Goal: Task Accomplishment & Management: Manage account settings

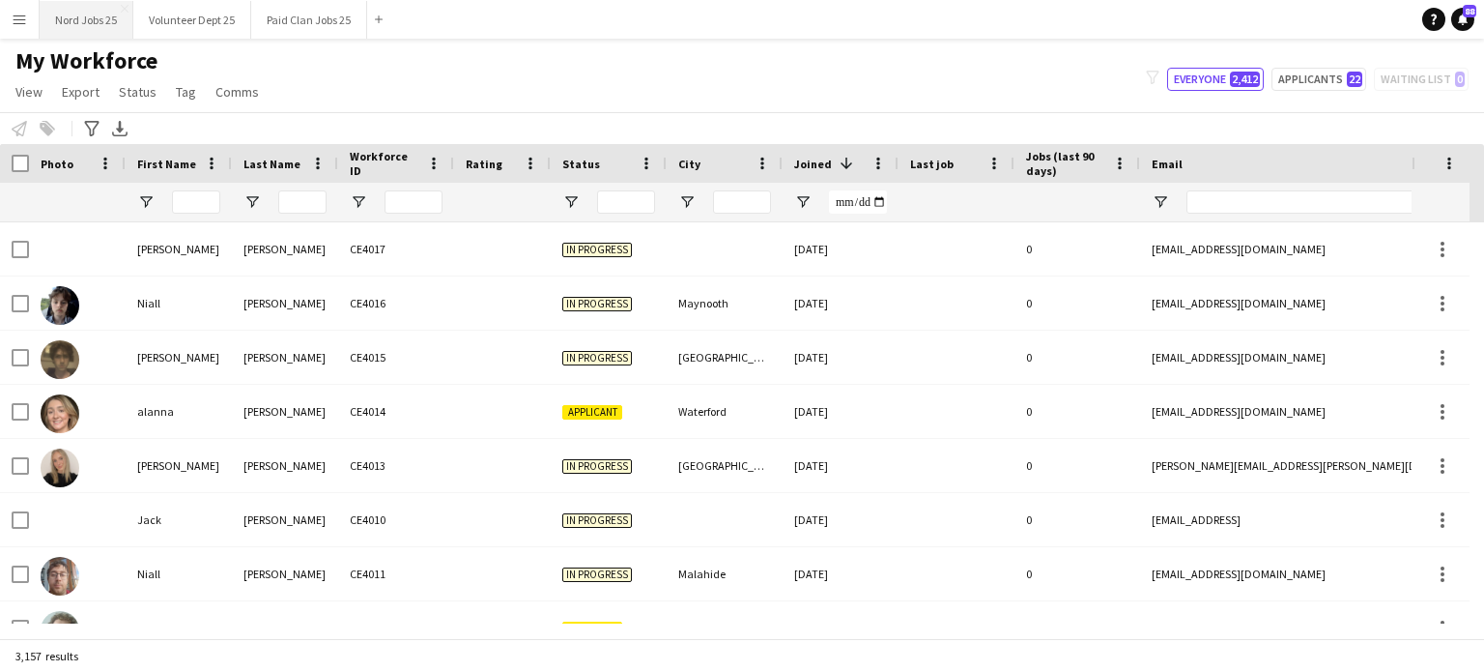
click at [71, 6] on button "Nord Jobs 25 Close" at bounding box center [87, 20] width 94 height 38
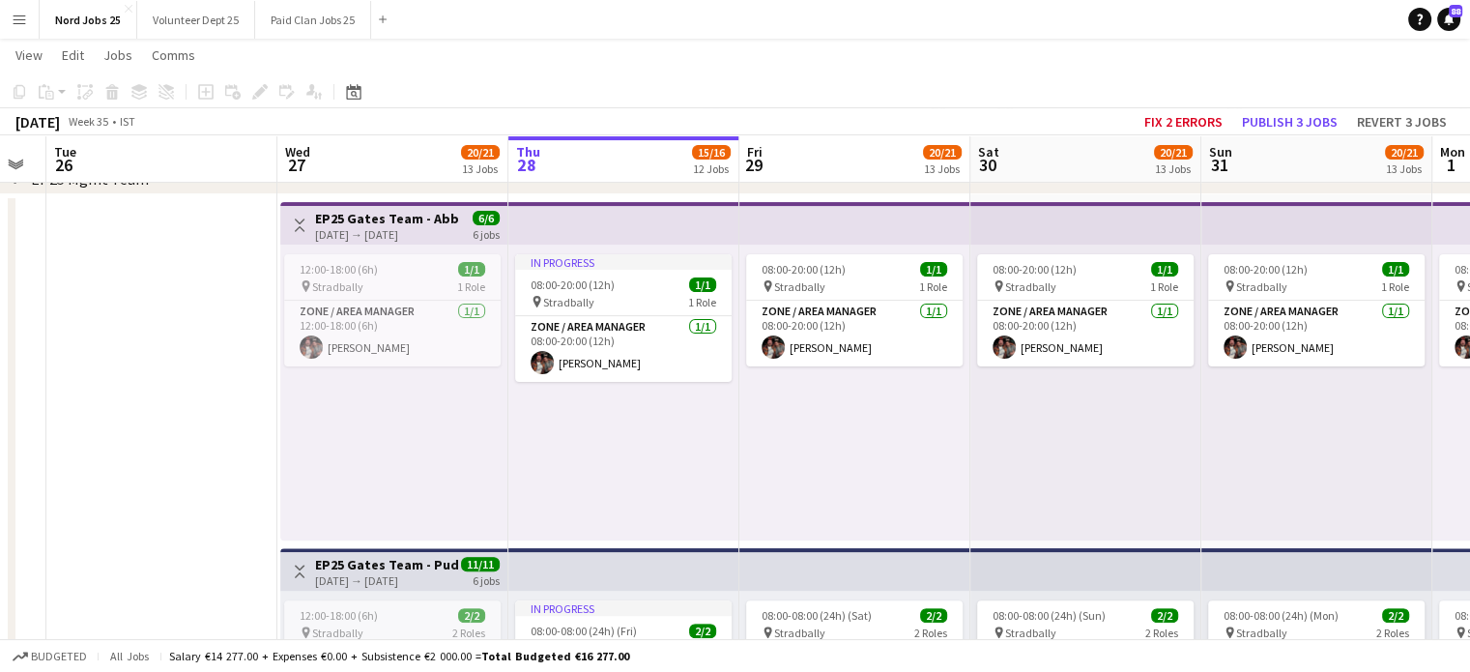
scroll to position [476, 0]
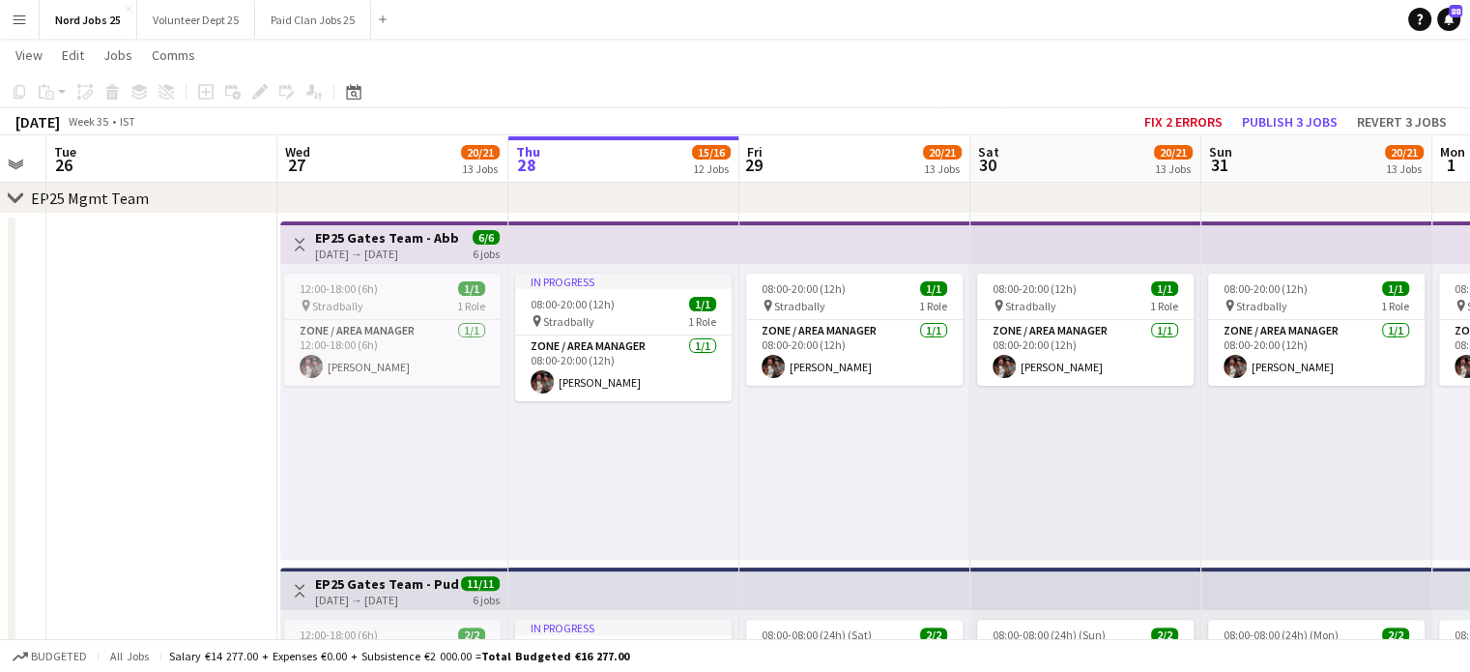
click at [687, 471] on div "In progress 08:00-20:00 (12h) 1/1 pin Stradbally 1 Role Zone / Area Manager 1/1…" at bounding box center [623, 412] width 231 height 296
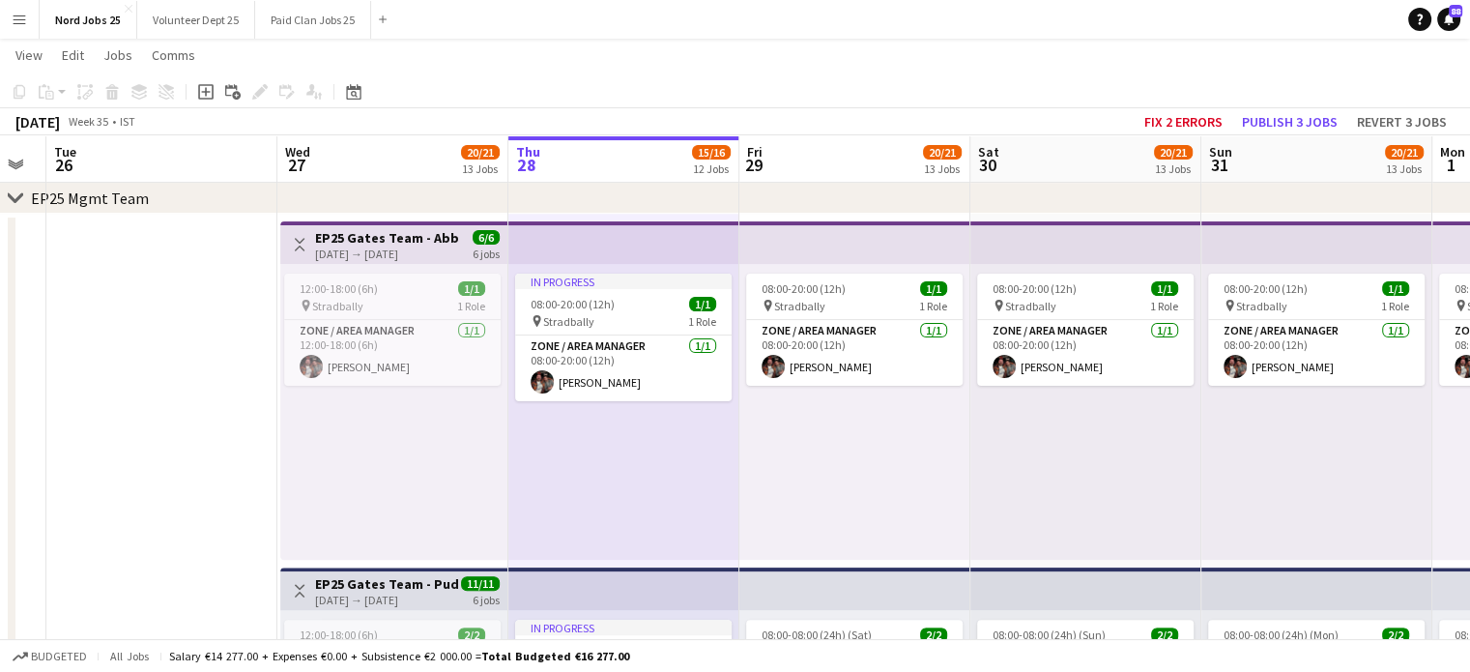
click at [386, 436] on div "12:00-18:00 (6h) 1/1 pin Stradbally 1 Role Zone / Area Manager 1/1 12:00-18:00 …" at bounding box center [393, 412] width 227 height 296
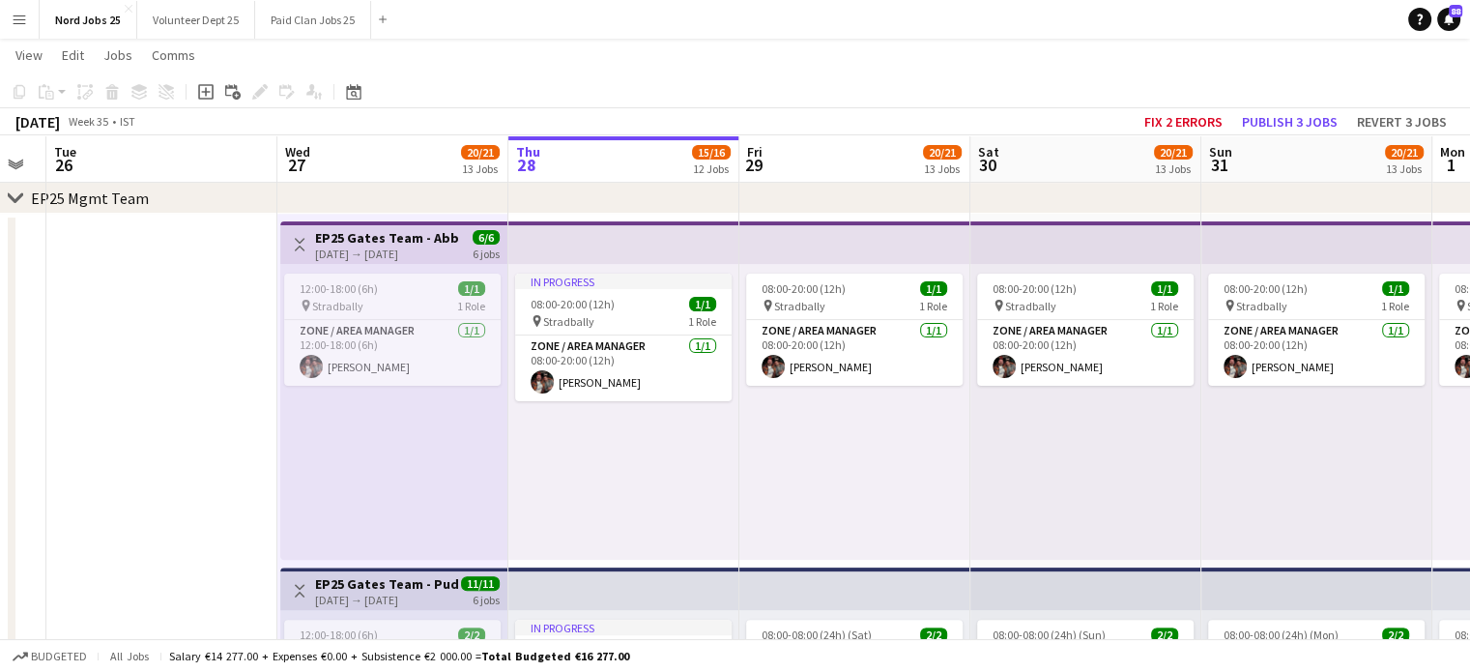
click at [558, 459] on div "In progress 08:00-20:00 (12h) 1/1 pin Stradbally 1 Role Zone / Area Manager 1/1…" at bounding box center [623, 412] width 231 height 296
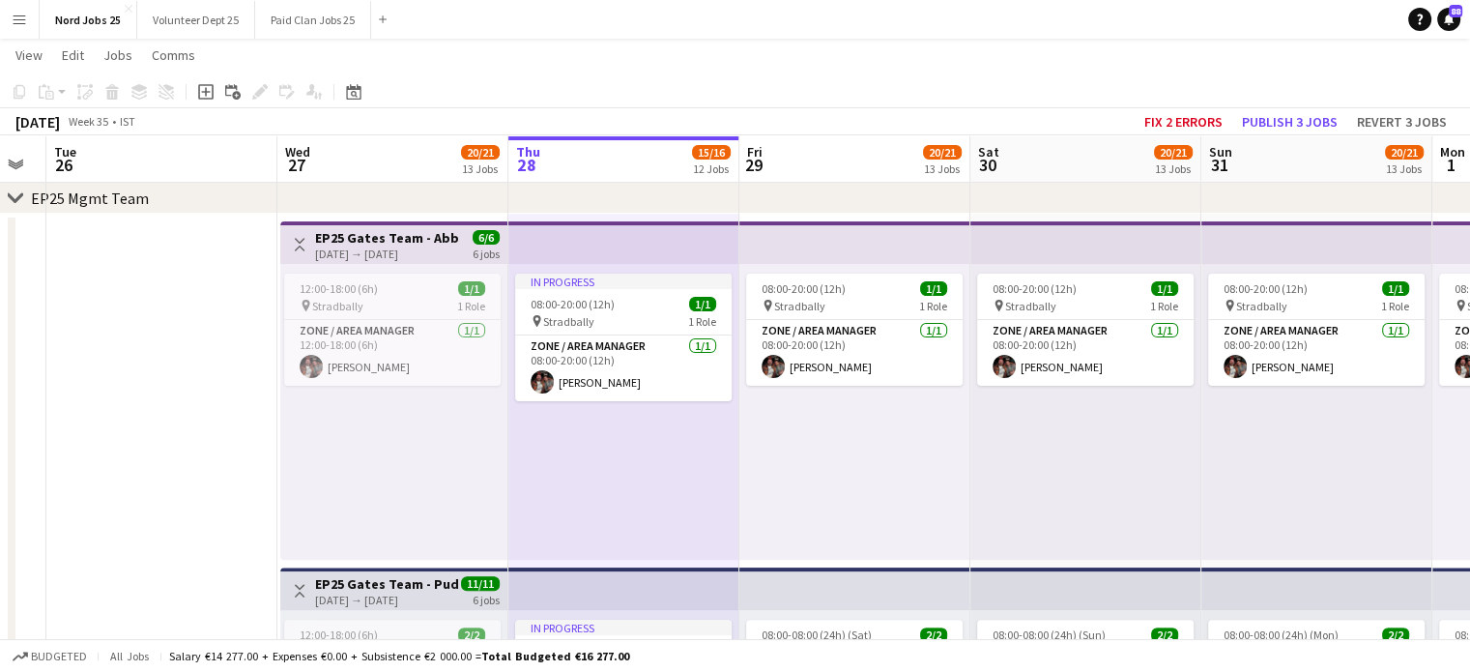
click at [877, 403] on div "08:00-20:00 (12h) 1/1 pin Stradbally 1 Role Zone / Area Manager 1/1 08:00-20:00…" at bounding box center [854, 412] width 231 height 296
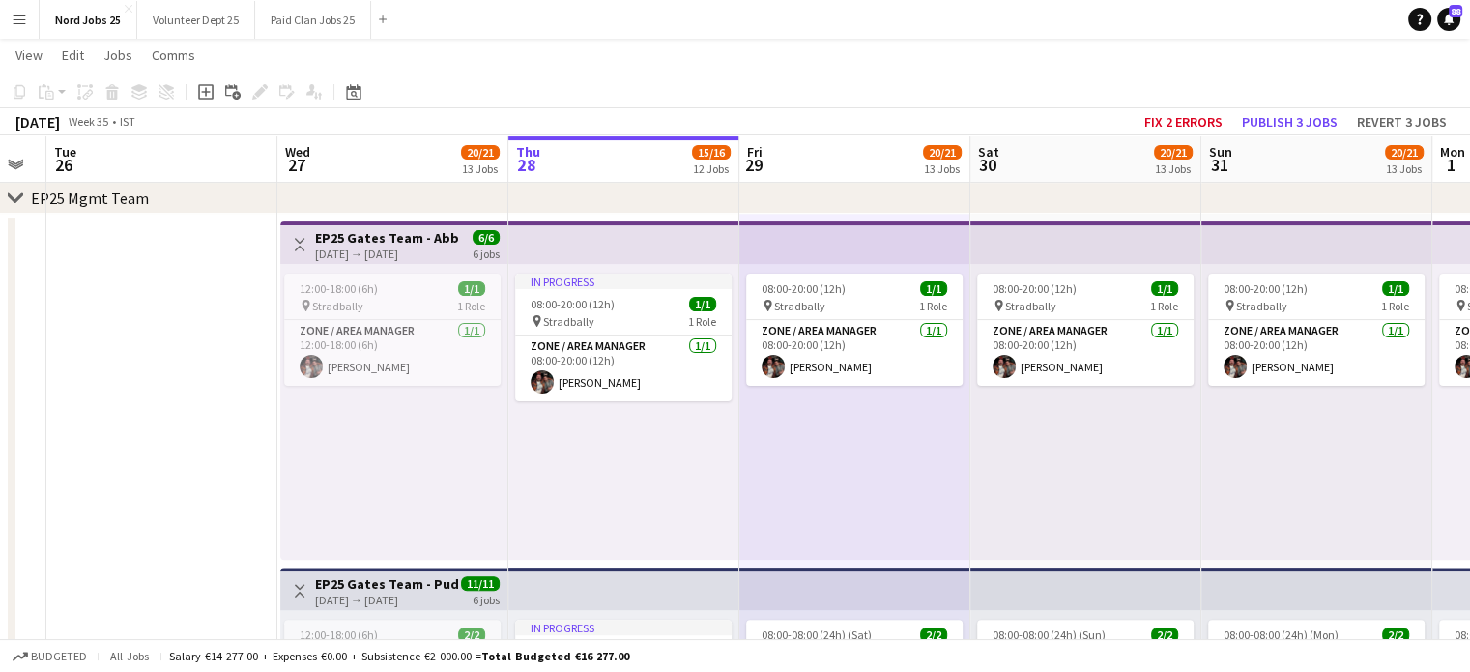
click at [1019, 478] on div "08:00-20:00 (12h) 1/1 pin Stradbally 1 Role Zone / Area Manager 1/1 08:00-20:00…" at bounding box center [1085, 412] width 231 height 296
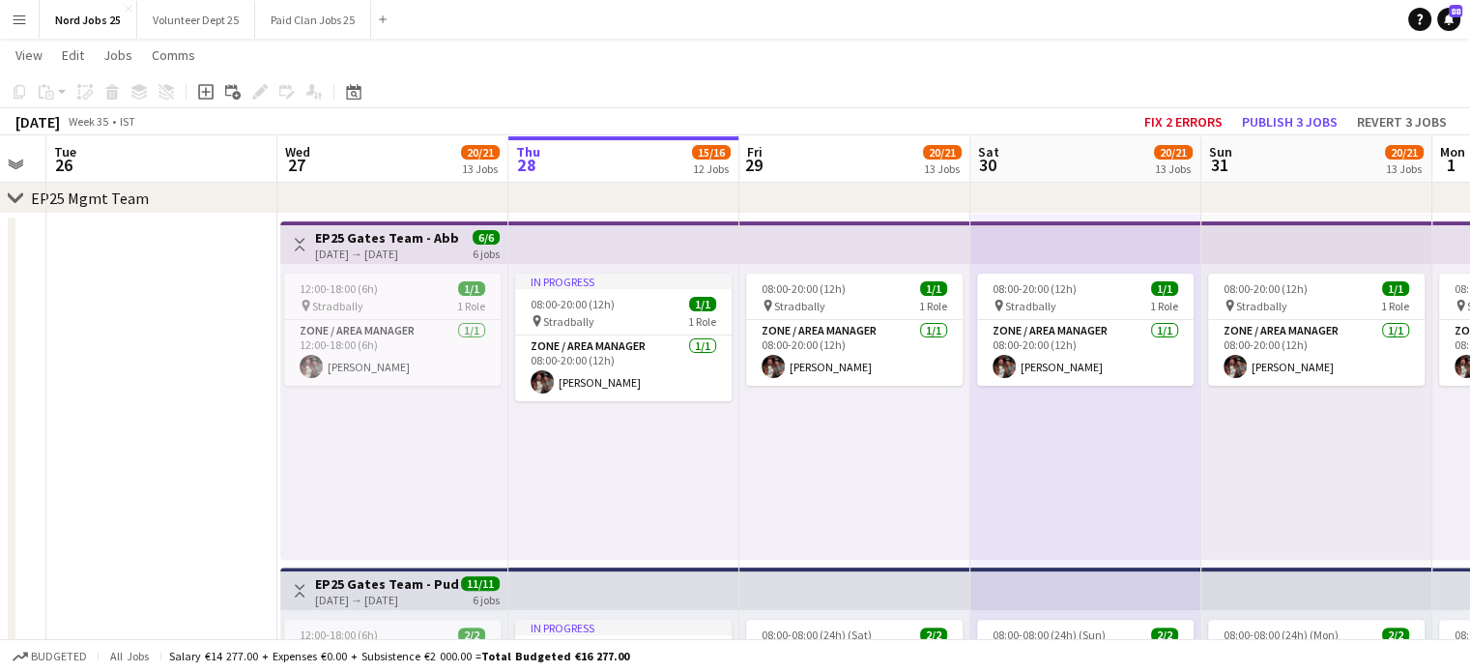
scroll to position [0, 541]
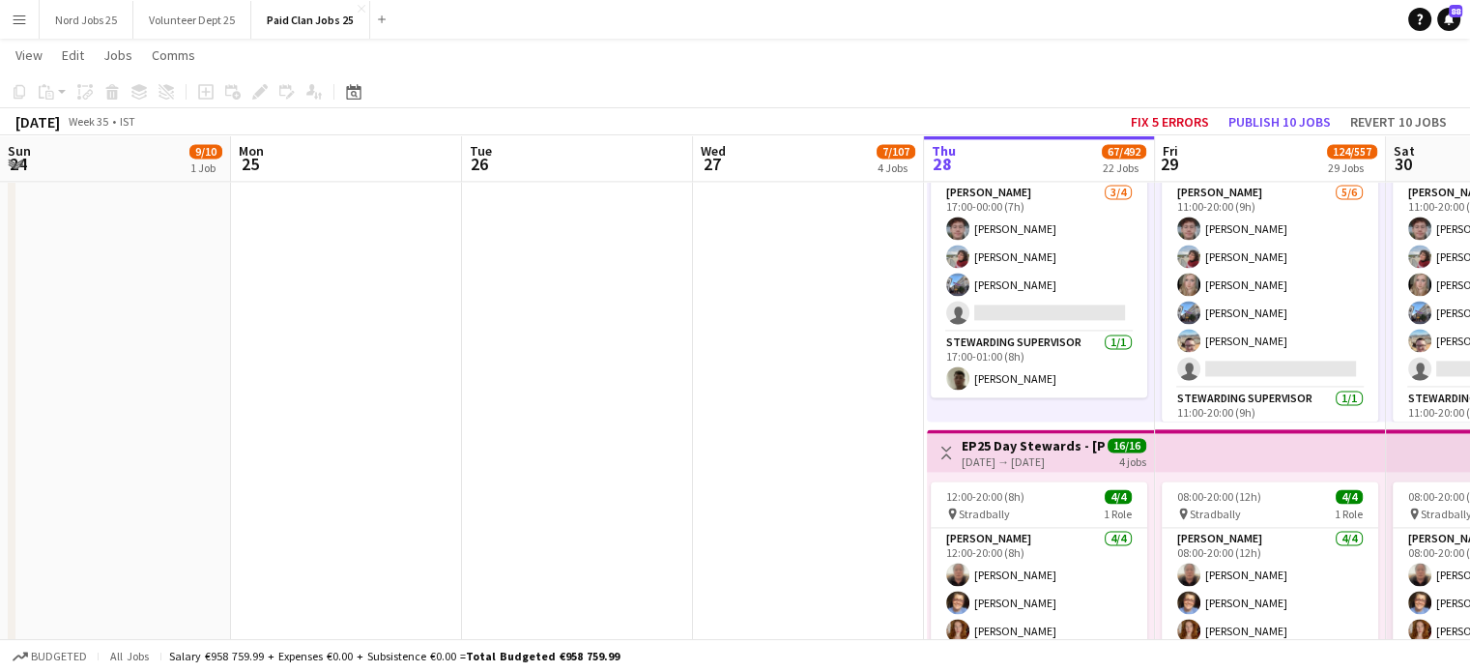
scroll to position [0, 693]
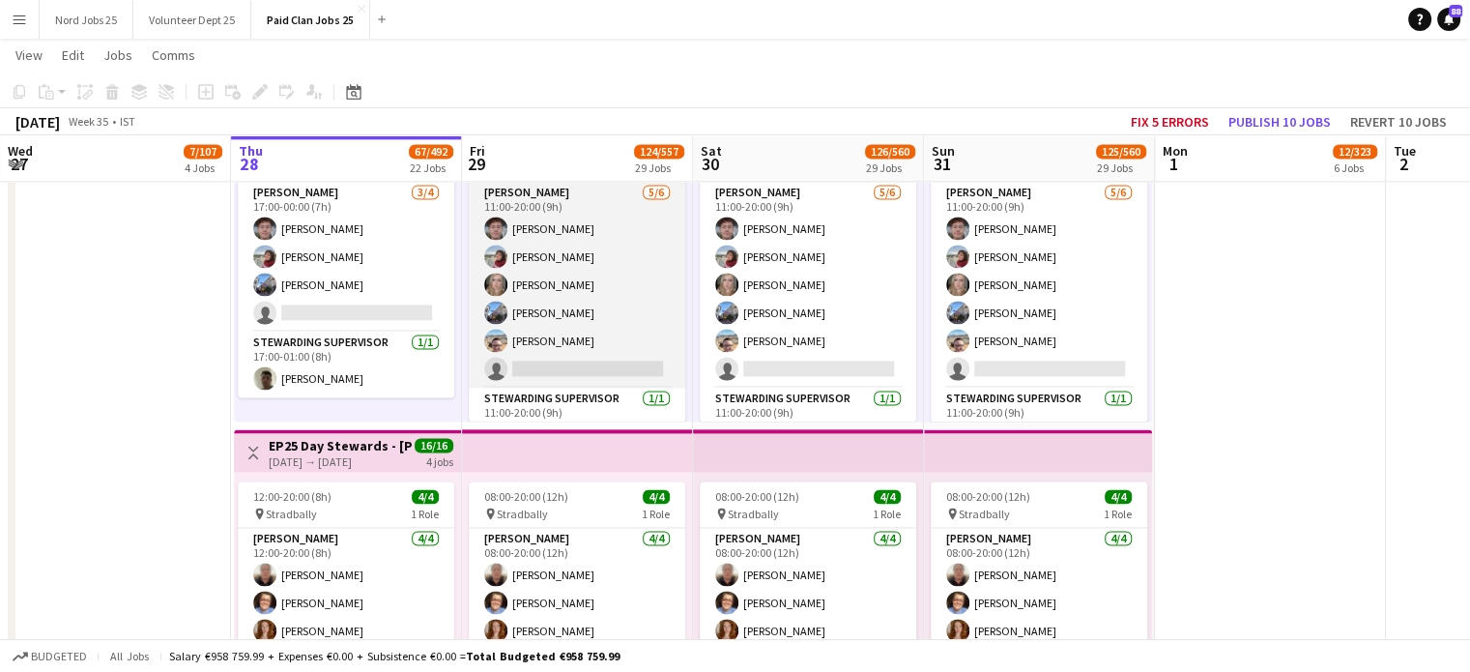
click at [560, 308] on app-card-role "[PERSON_NAME] [DATE] 11:00-20:00 (9h) [PERSON_NAME] [PERSON_NAME] [PERSON_NAME]…" at bounding box center [577, 285] width 216 height 206
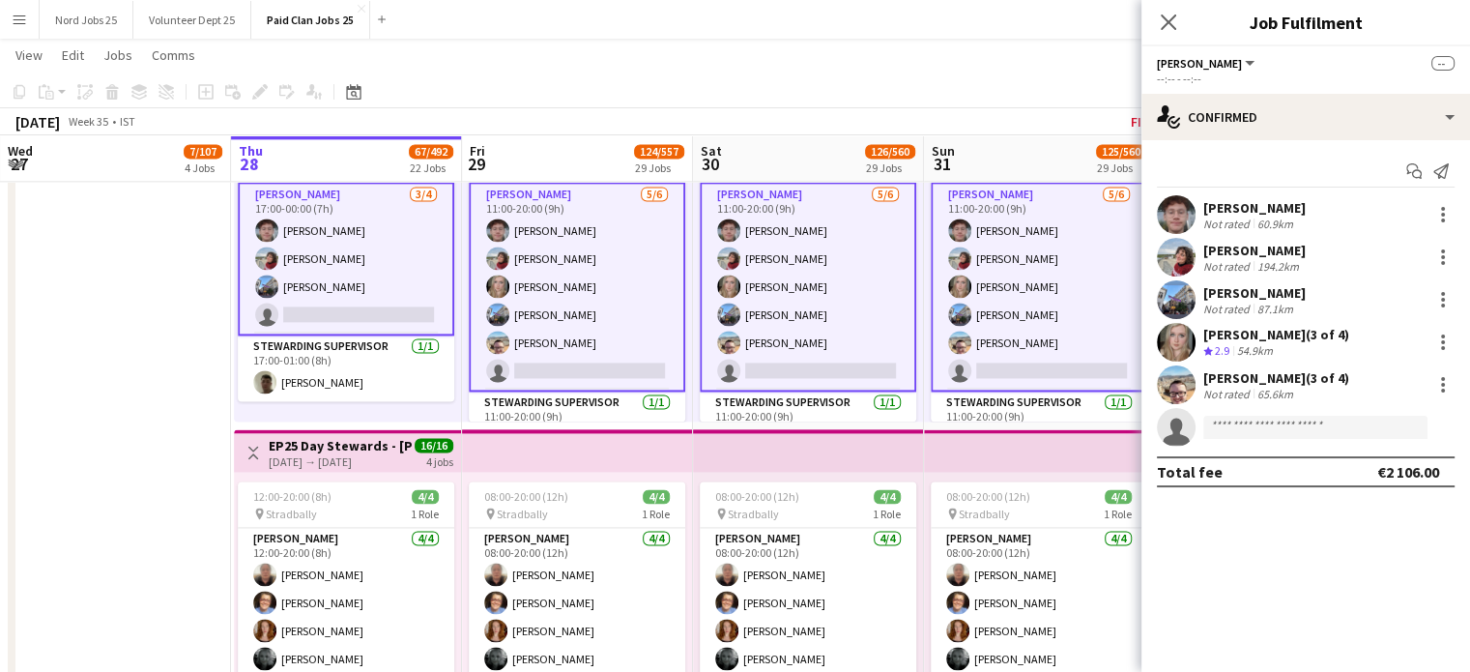
click at [1180, 380] on app-user-avatar at bounding box center [1176, 384] width 39 height 39
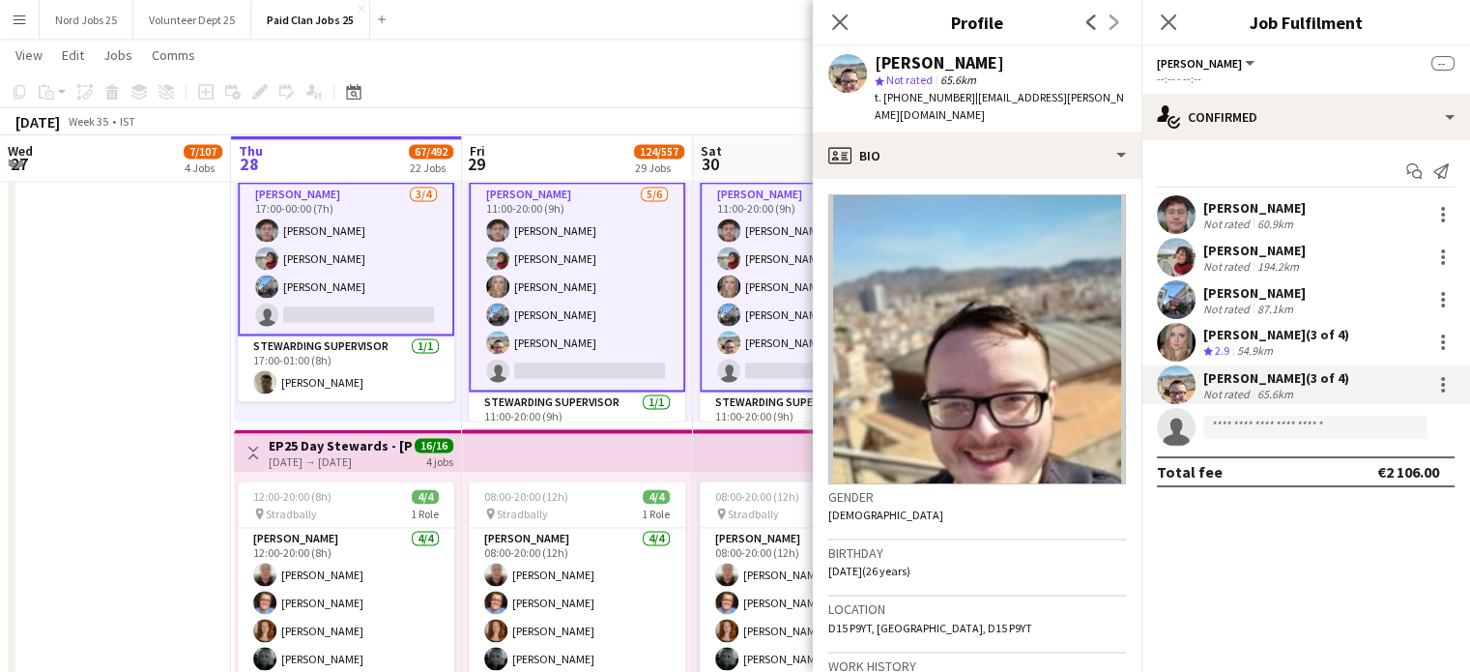
scroll to position [700, 0]
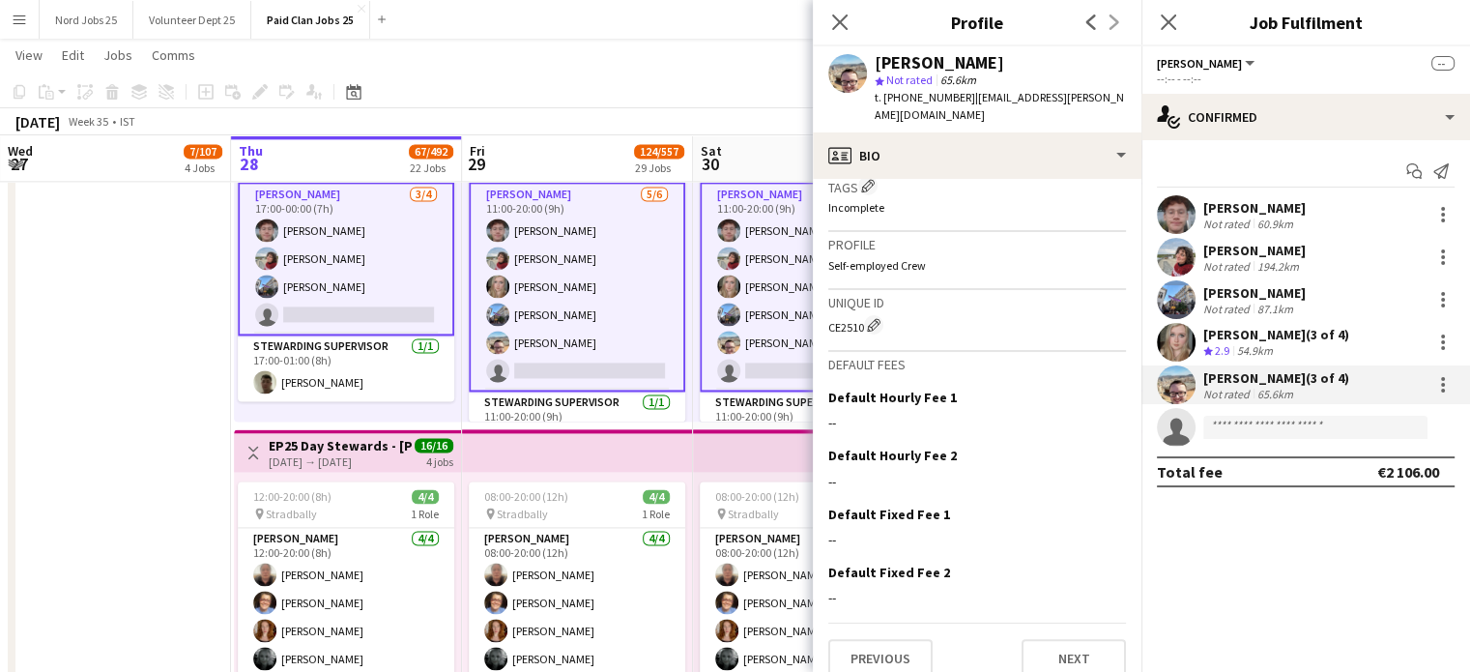
click at [851, 315] on div "CE2510 Edit crew unique ID" at bounding box center [977, 324] width 298 height 19
copy div "CE2510"
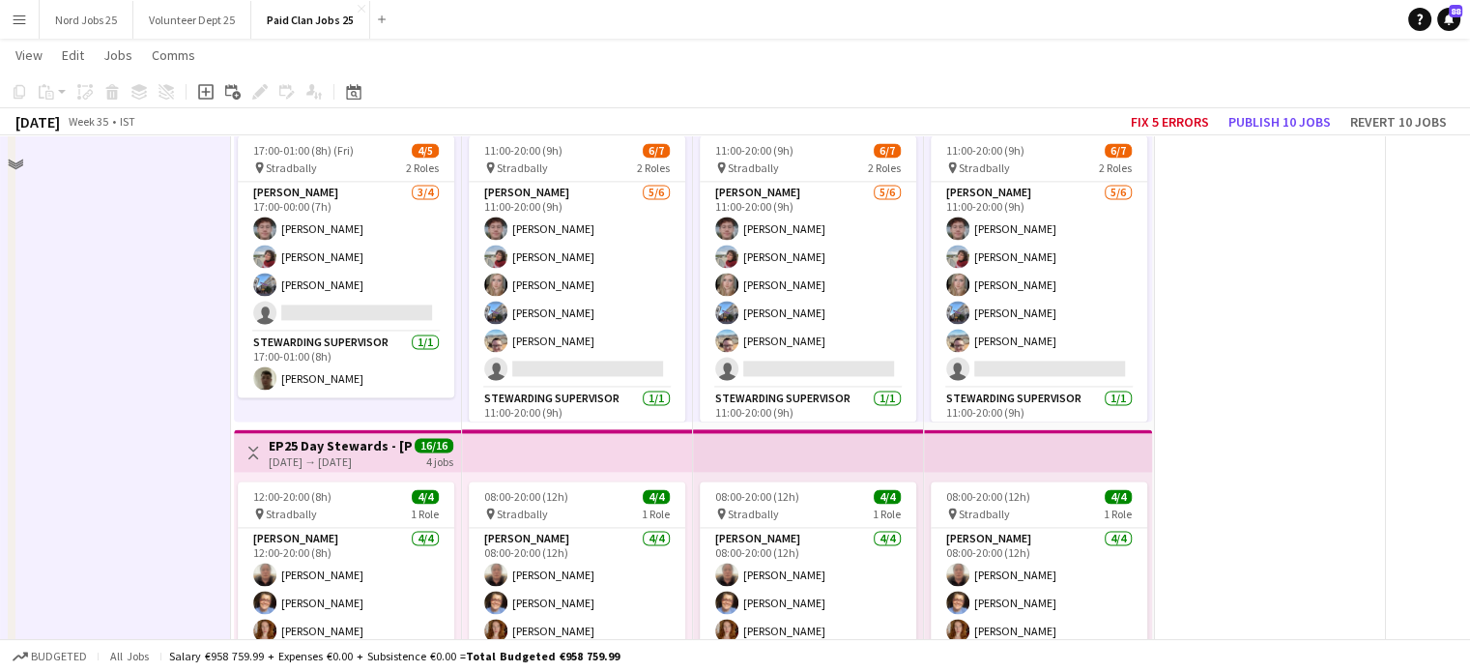
scroll to position [4378, 0]
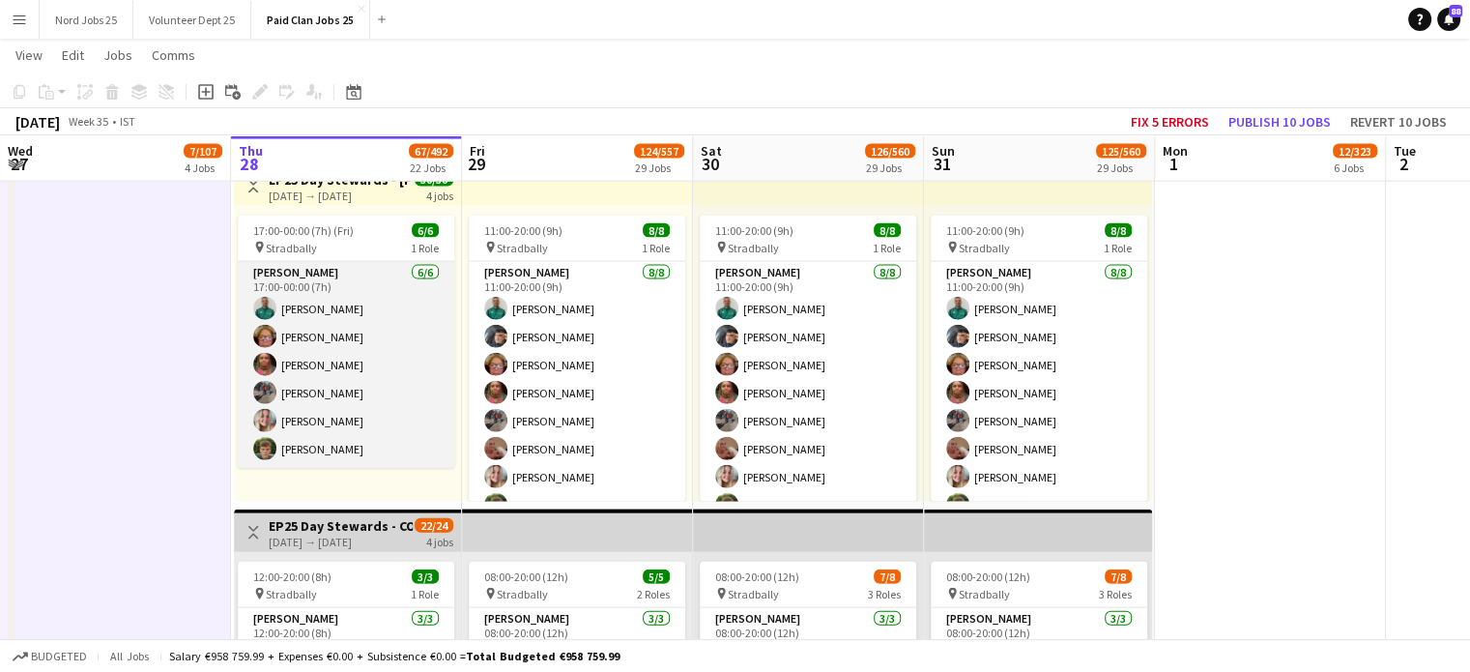
click at [279, 406] on app-card-role "[PERSON_NAME] [DATE] 17:00-00:00 (7h) [PERSON_NAME] Douanla [PERSON_NAME] [PERS…" at bounding box center [346, 365] width 216 height 206
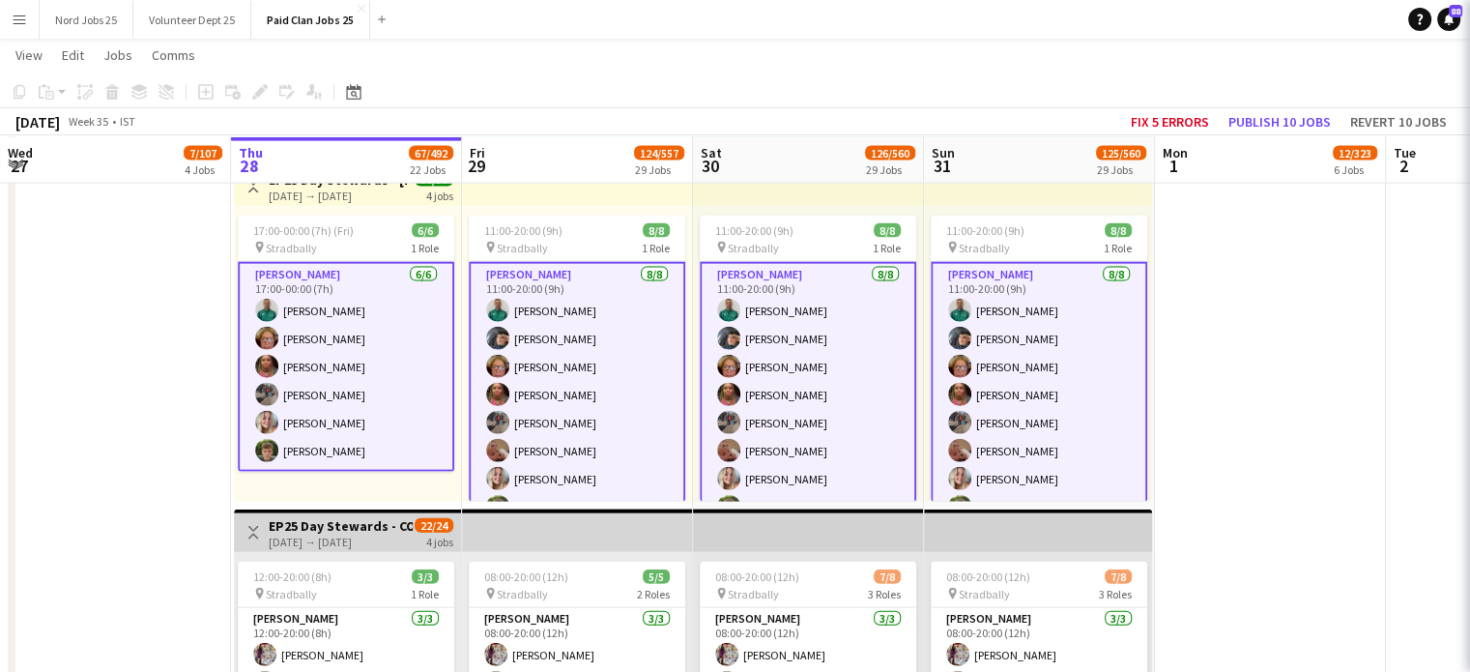
scroll to position [4379, 0]
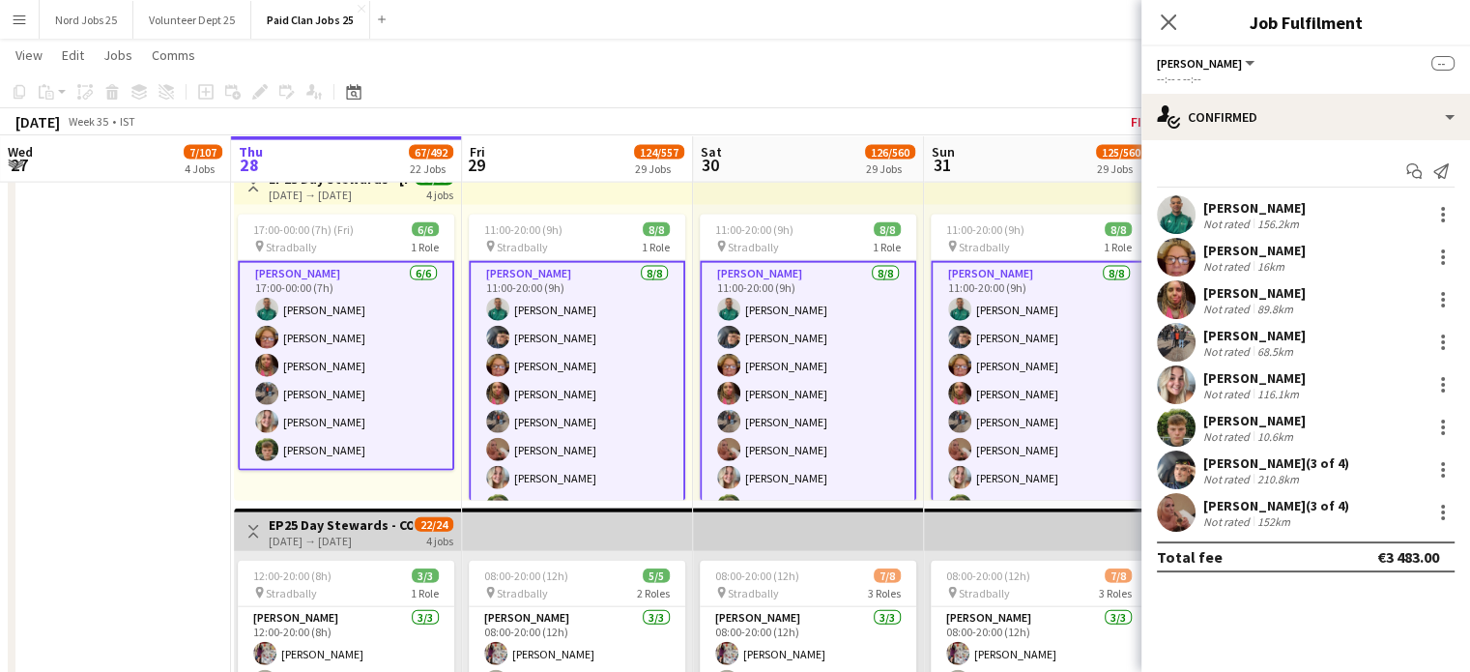
click at [1152, 33] on div "Close pop-in" at bounding box center [1168, 22] width 54 height 44
click at [1159, 27] on app-icon "Close pop-in" at bounding box center [1169, 23] width 28 height 28
